Goal: Information Seeking & Learning: Learn about a topic

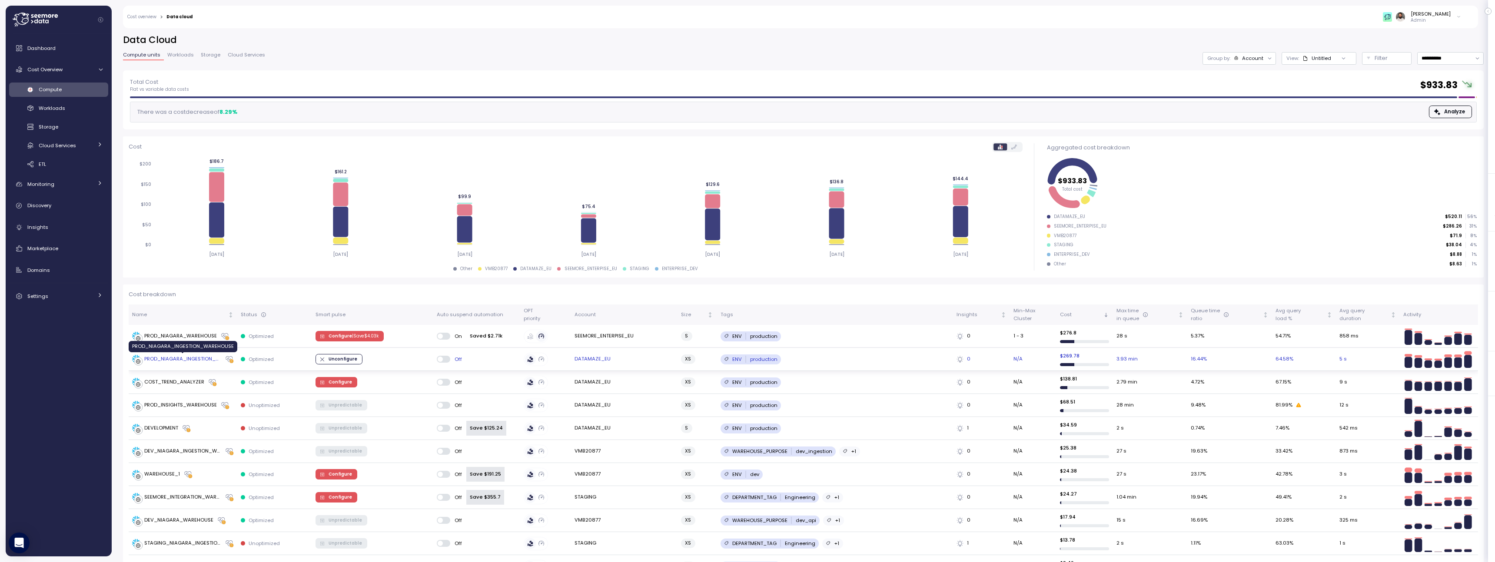
click at [202, 363] on div "PROD_NIAGARA_INGESTION_WAREHOUSE" at bounding box center [182, 360] width 77 height 8
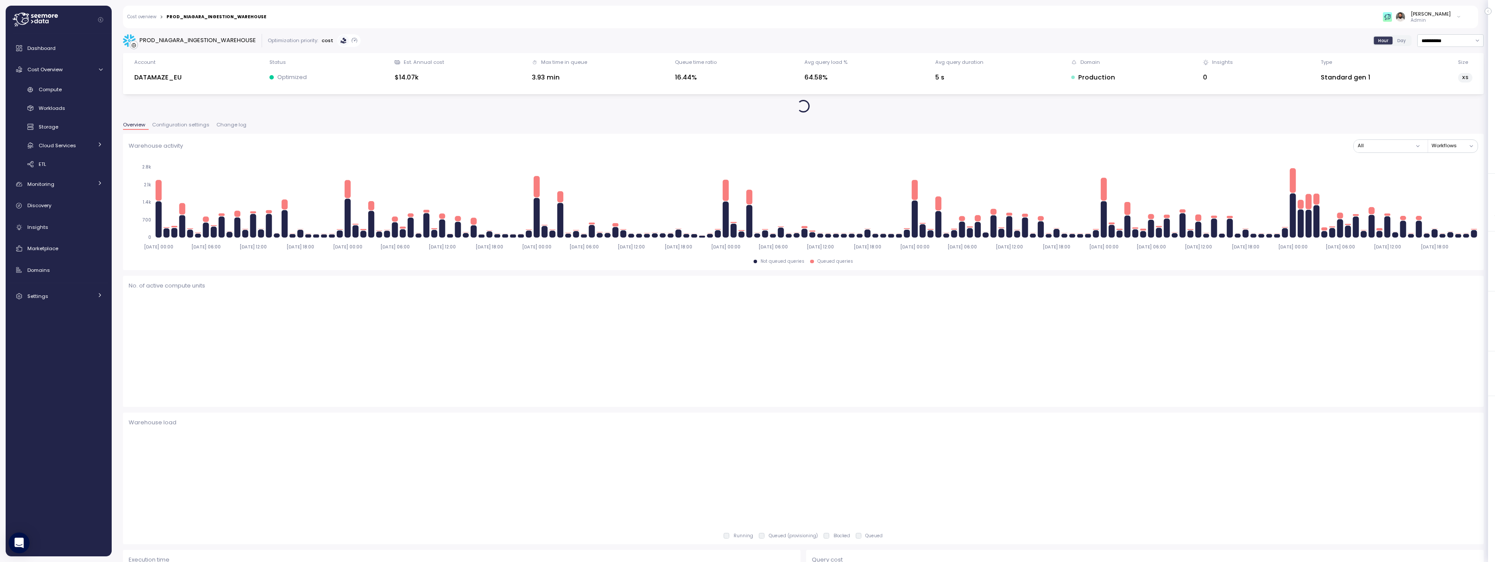
click at [231, 131] on div "Overview Configuration settings Change log" at bounding box center [803, 128] width 1361 height 11
click at [231, 127] on span "Change log" at bounding box center [231, 125] width 30 height 5
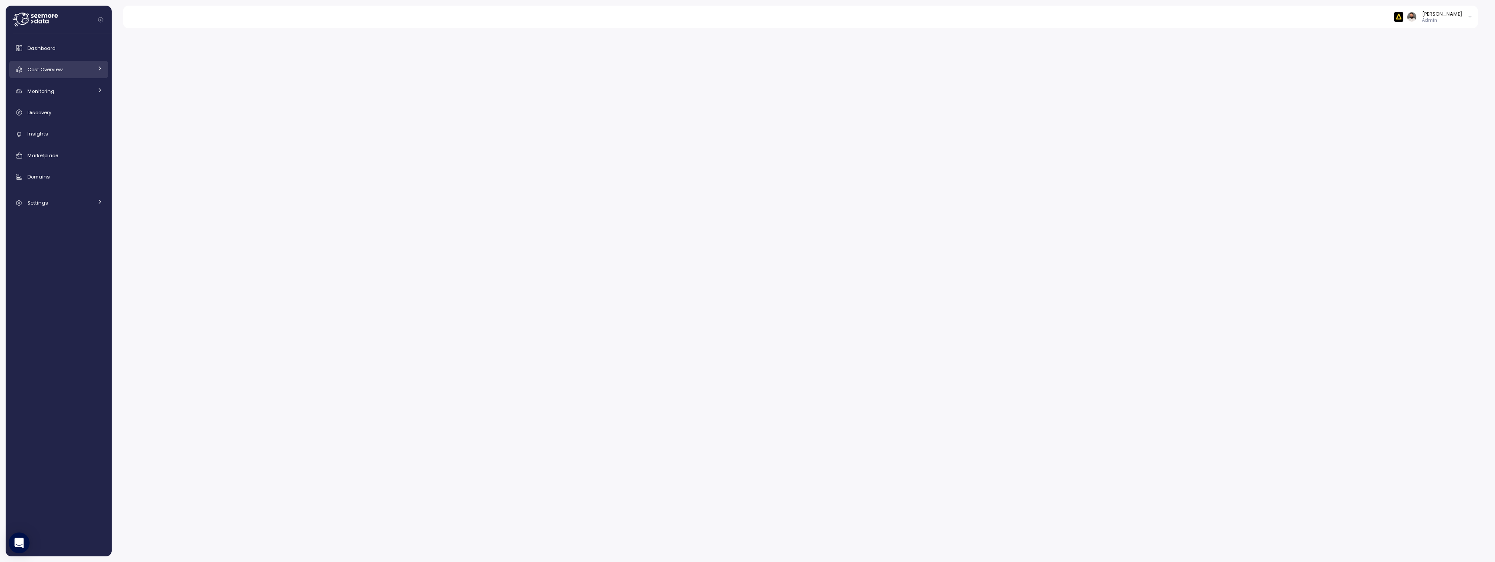
click at [93, 69] on link "Cost Overview" at bounding box center [58, 69] width 99 height 17
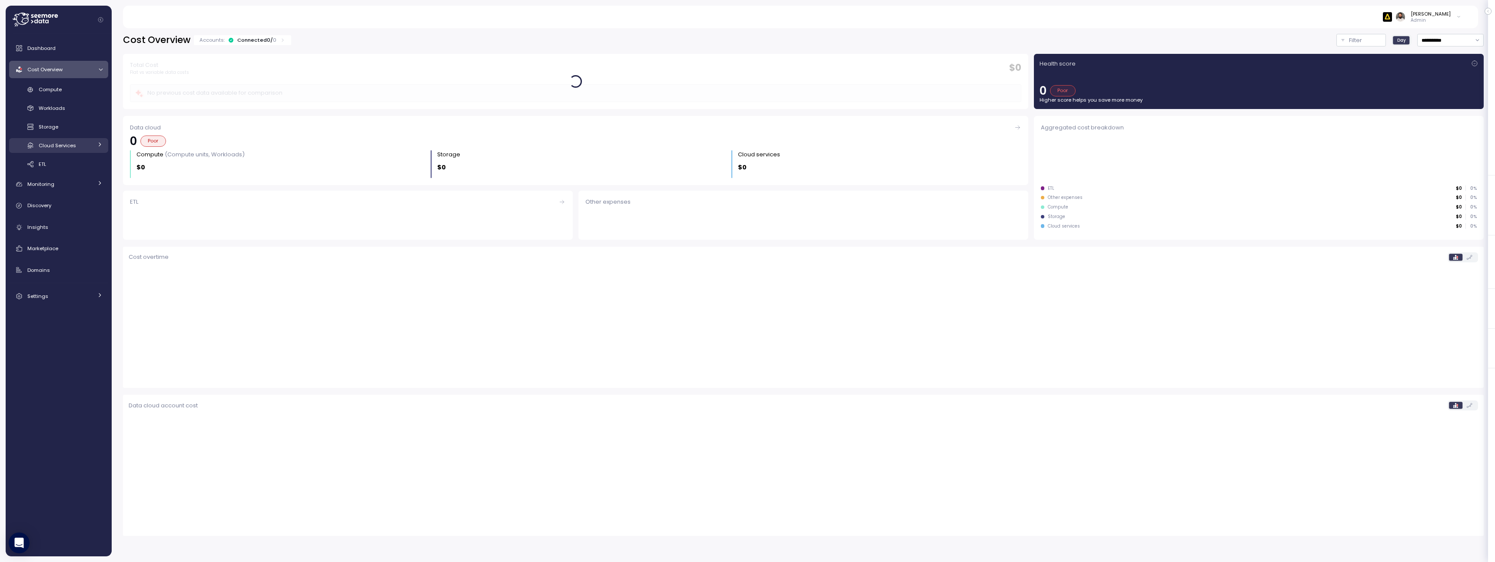
click at [79, 141] on div "Cloud Services" at bounding box center [66, 145] width 54 height 9
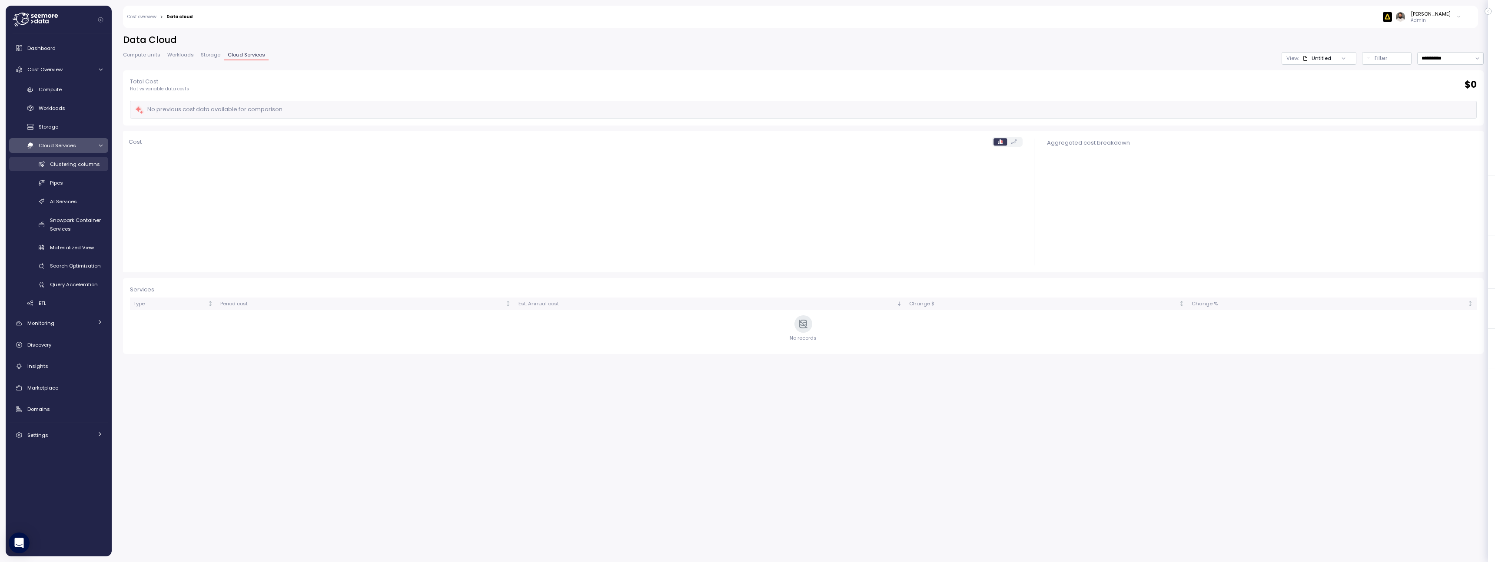
click at [92, 168] on div "Clustering columns" at bounding box center [76, 164] width 53 height 9
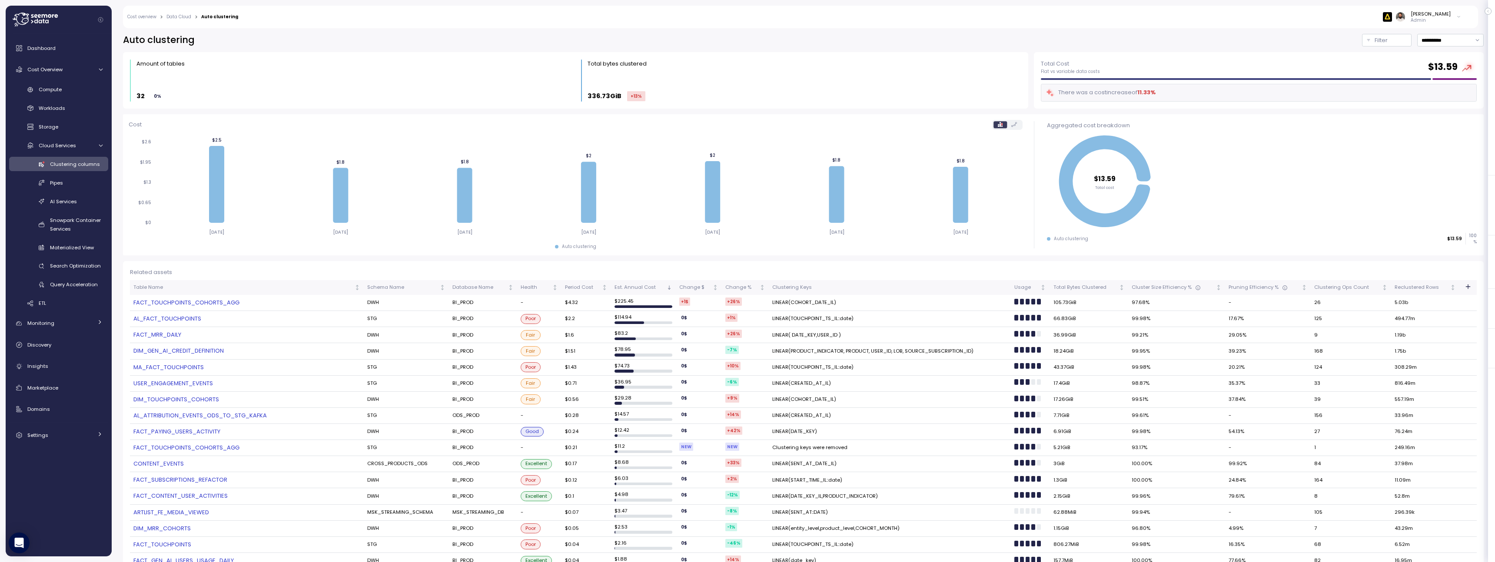
click at [823, 304] on td "LINEAR(COHORT_DATE_IL)" at bounding box center [890, 303] width 242 height 16
click at [814, 320] on td "LINEAR(TOUCHPOINT_TS_IL::date)" at bounding box center [890, 319] width 242 height 16
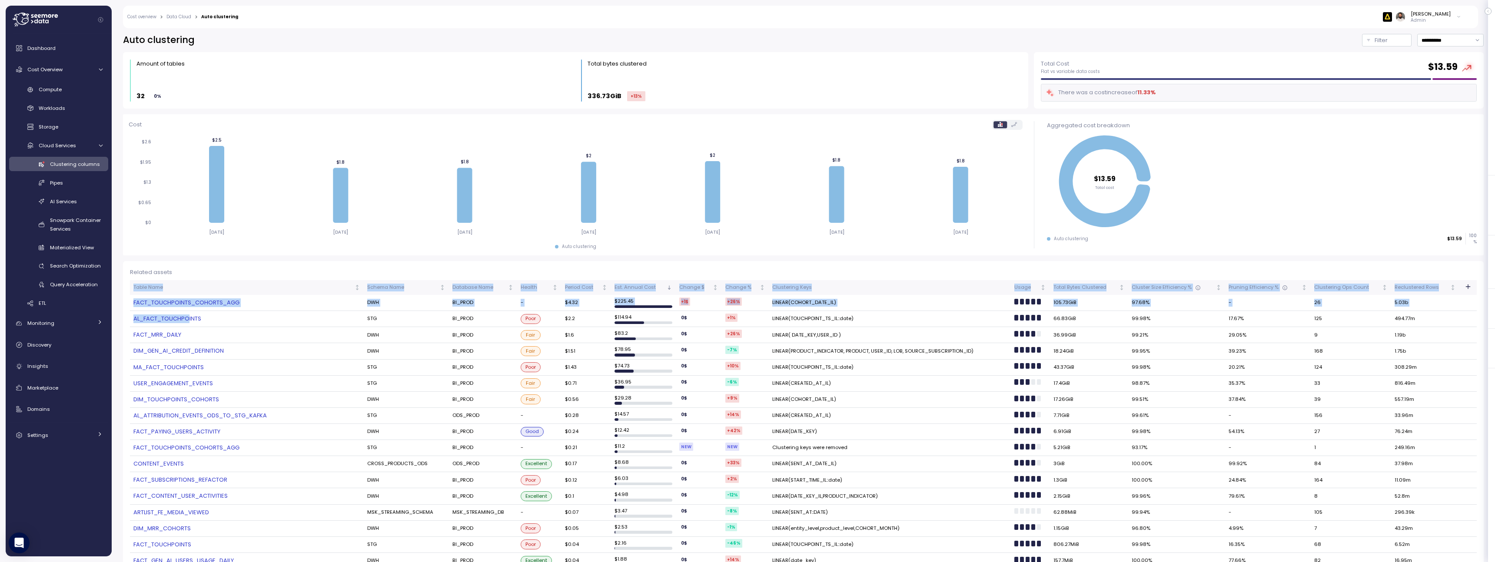
drag, startPoint x: 128, startPoint y: 321, endPoint x: 188, endPoint y: 322, distance: 60.0
click at [188, 322] on div "Related assets Table Name Schema Name Database Name Health Period Cost Est. Ann…" at bounding box center [803, 539] width 1361 height 557
click at [188, 322] on link "AL_FACT_TOUCHPOINTS" at bounding box center [246, 319] width 227 height 9
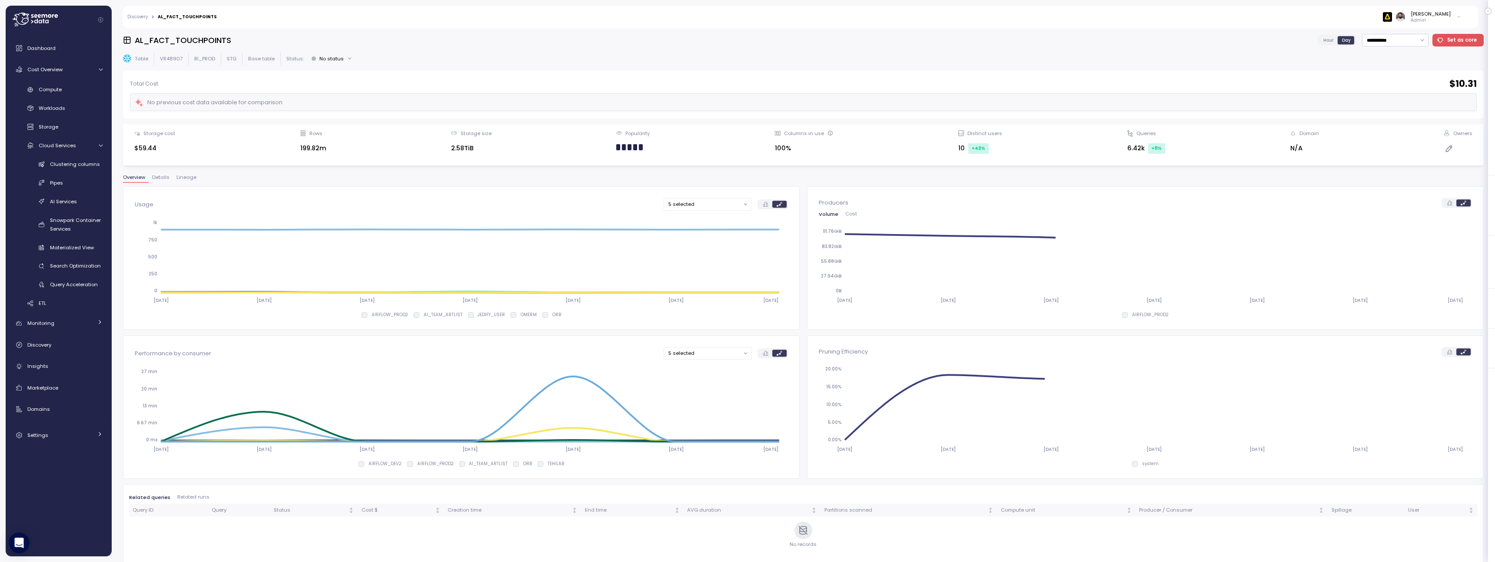
click at [186, 39] on h3 "AL_FACT_TOUCHPOINTS" at bounding box center [183, 40] width 97 height 11
copy h3 "AL_FACT_TOUCHPOINTS"
